Goal: Use online tool/utility: Utilize a website feature to perform a specific function

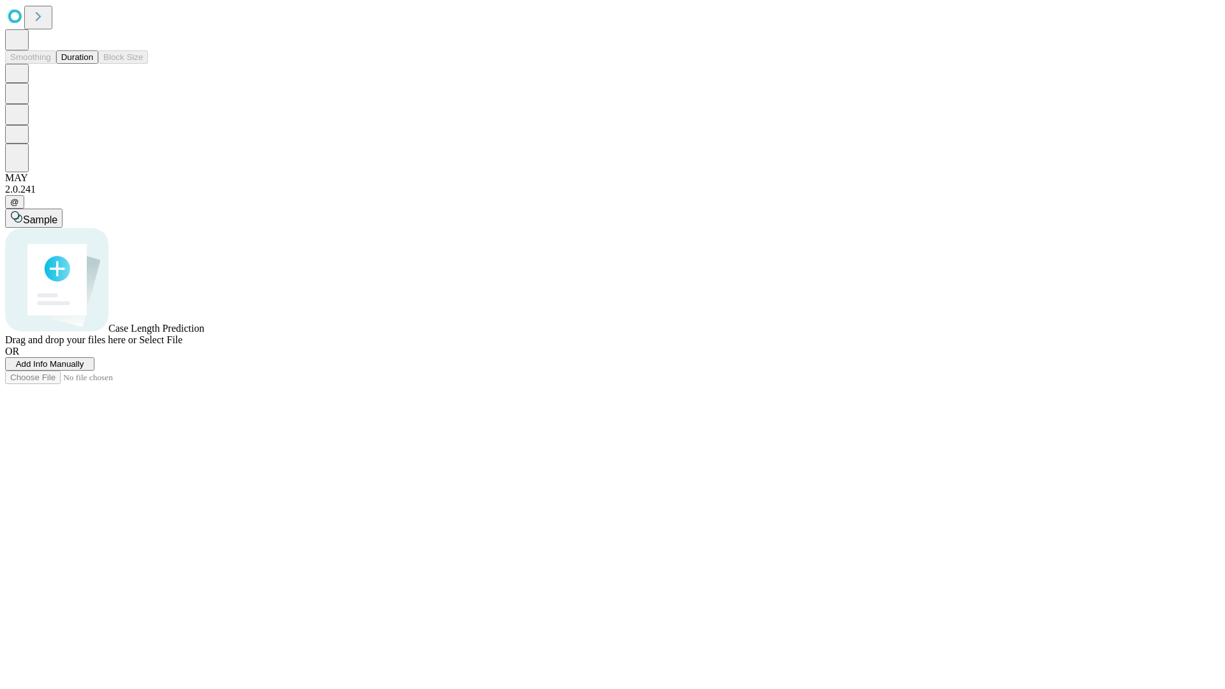
click at [84, 369] on span "Add Info Manually" at bounding box center [50, 364] width 68 height 10
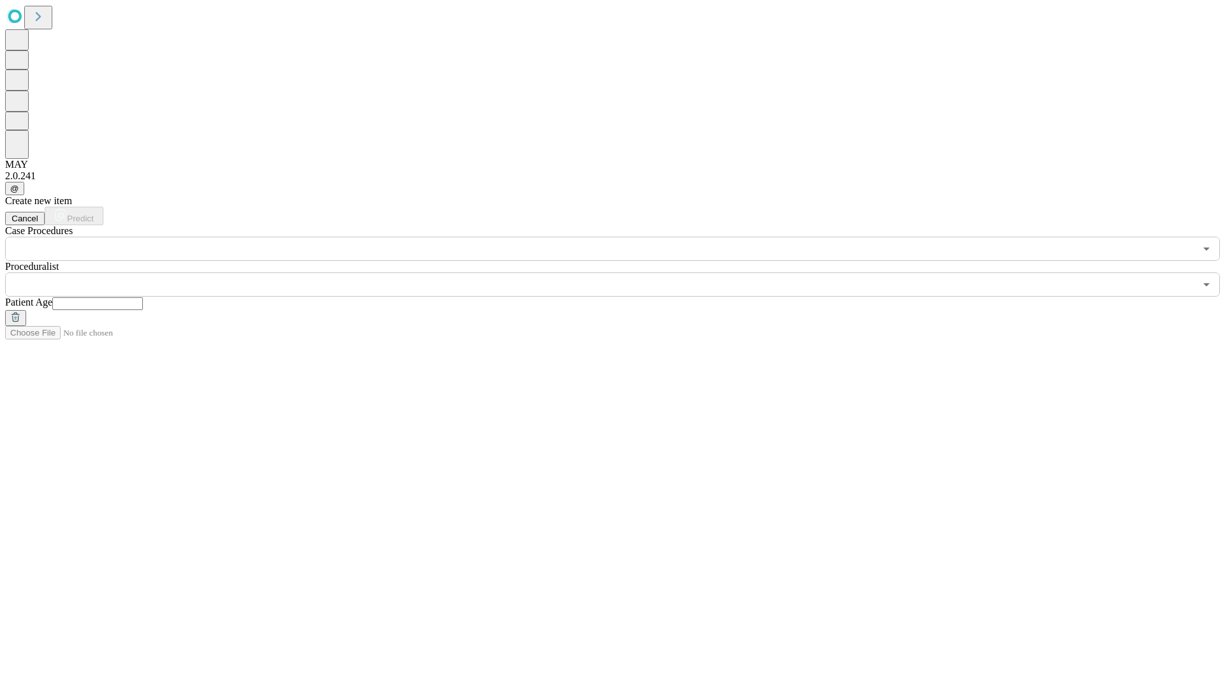
click at [143, 297] on input "text" at bounding box center [97, 303] width 91 height 13
type input "**"
click at [621, 272] on input "text" at bounding box center [600, 284] width 1190 height 24
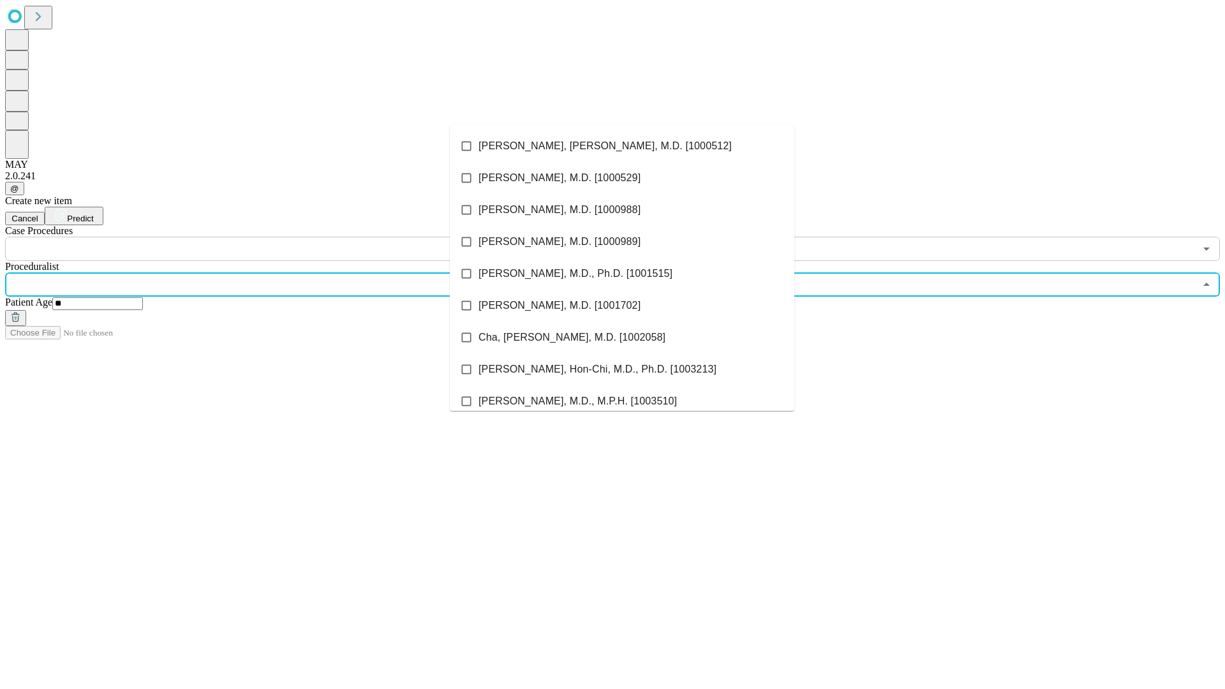
click at [622, 146] on li "[PERSON_NAME], [PERSON_NAME], M.D. [1000512]" at bounding box center [622, 146] width 344 height 32
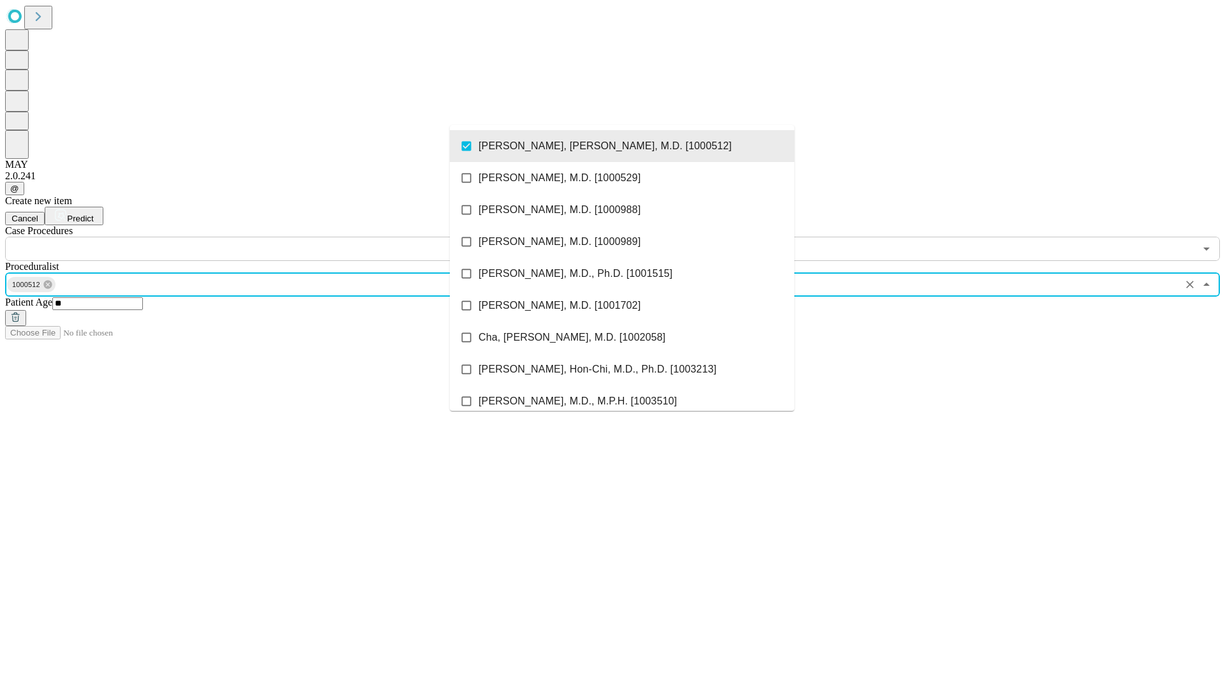
click at [268, 237] on input "text" at bounding box center [600, 249] width 1190 height 24
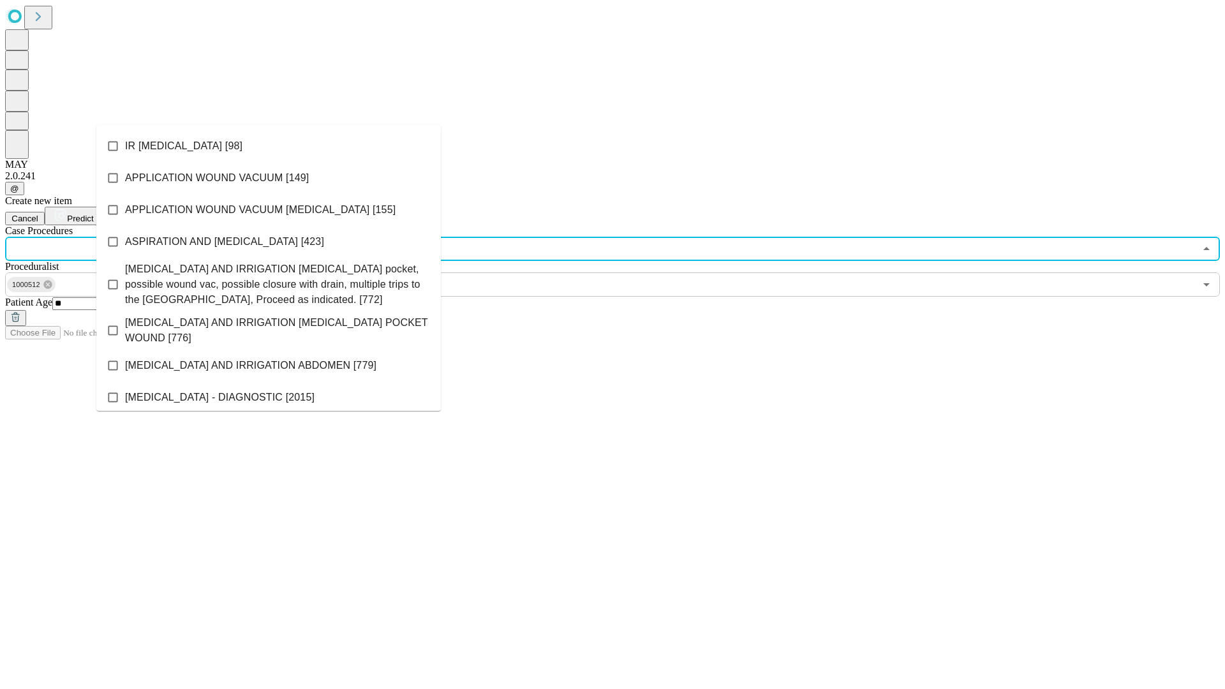
click at [269, 146] on li "IR [MEDICAL_DATA] [98]" at bounding box center [268, 146] width 344 height 32
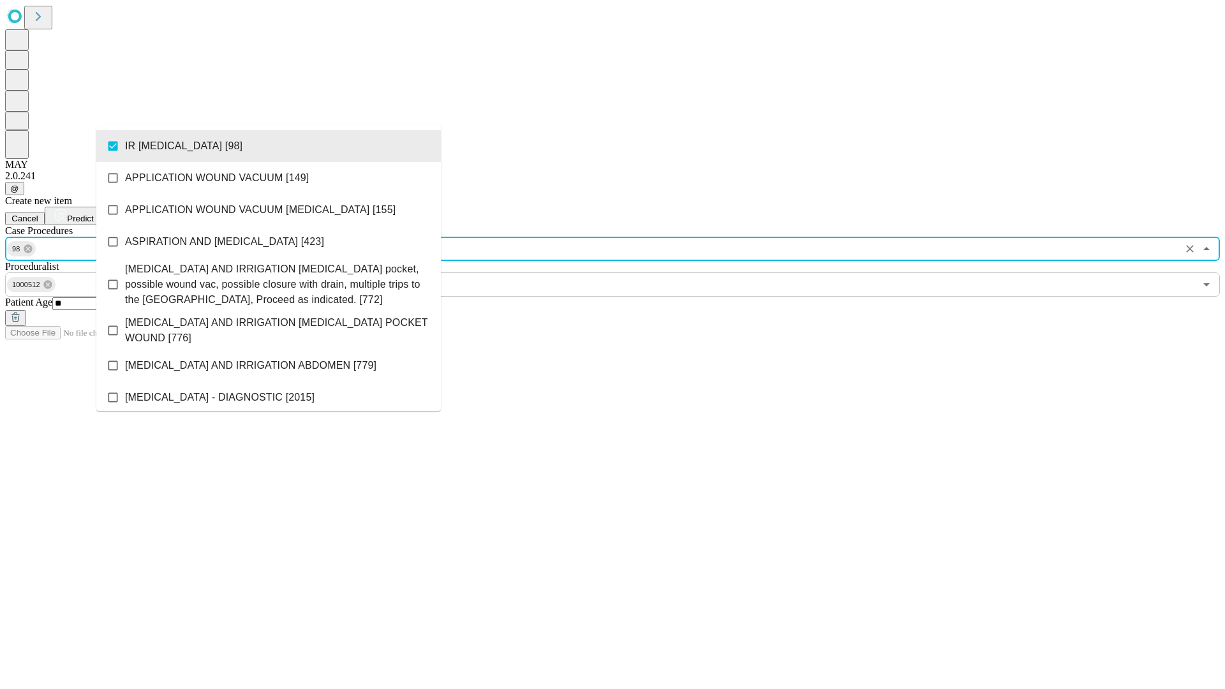
click at [93, 214] on span "Predict" at bounding box center [80, 219] width 26 height 10
